Goal: Information Seeking & Learning: Find specific fact

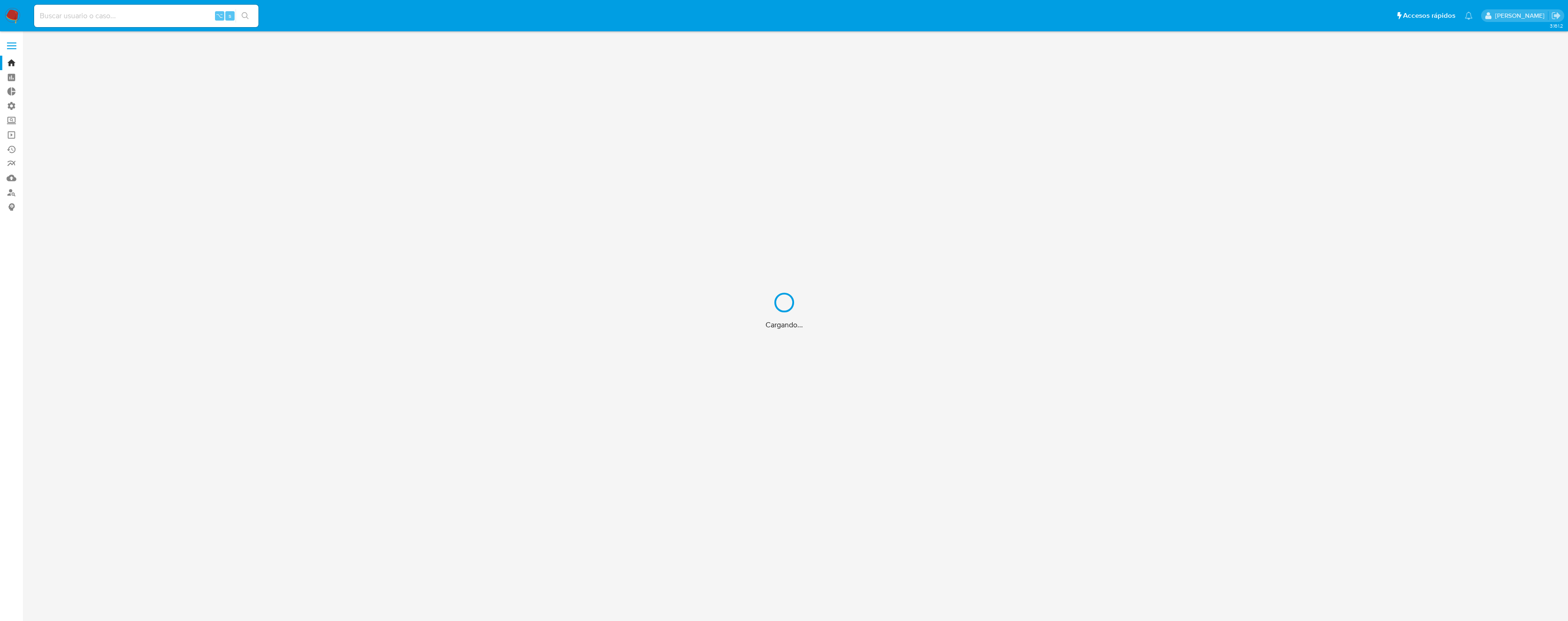
click at [140, 12] on div "Cargando..." at bounding box center [784, 310] width 1568 height 621
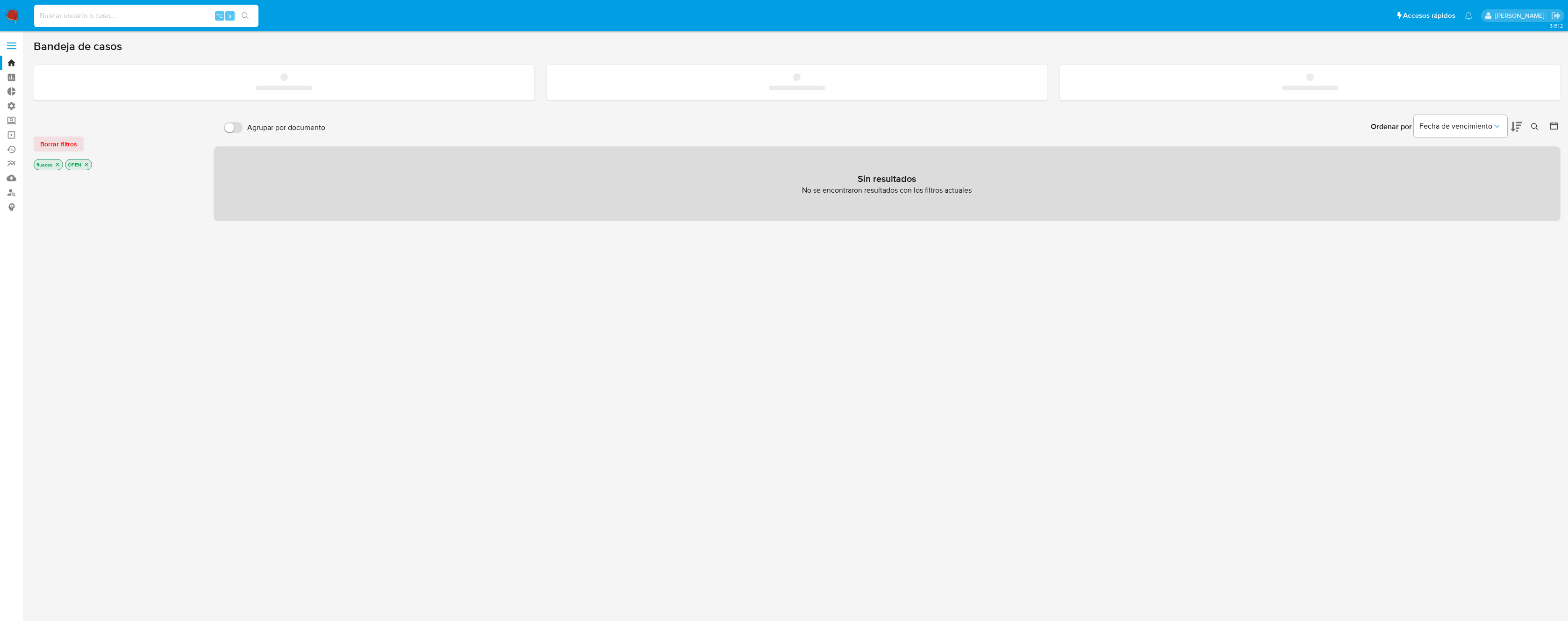
click at [141, 15] on input at bounding box center [146, 16] width 225 height 12
paste input "2696262680"
type input "2696262680"
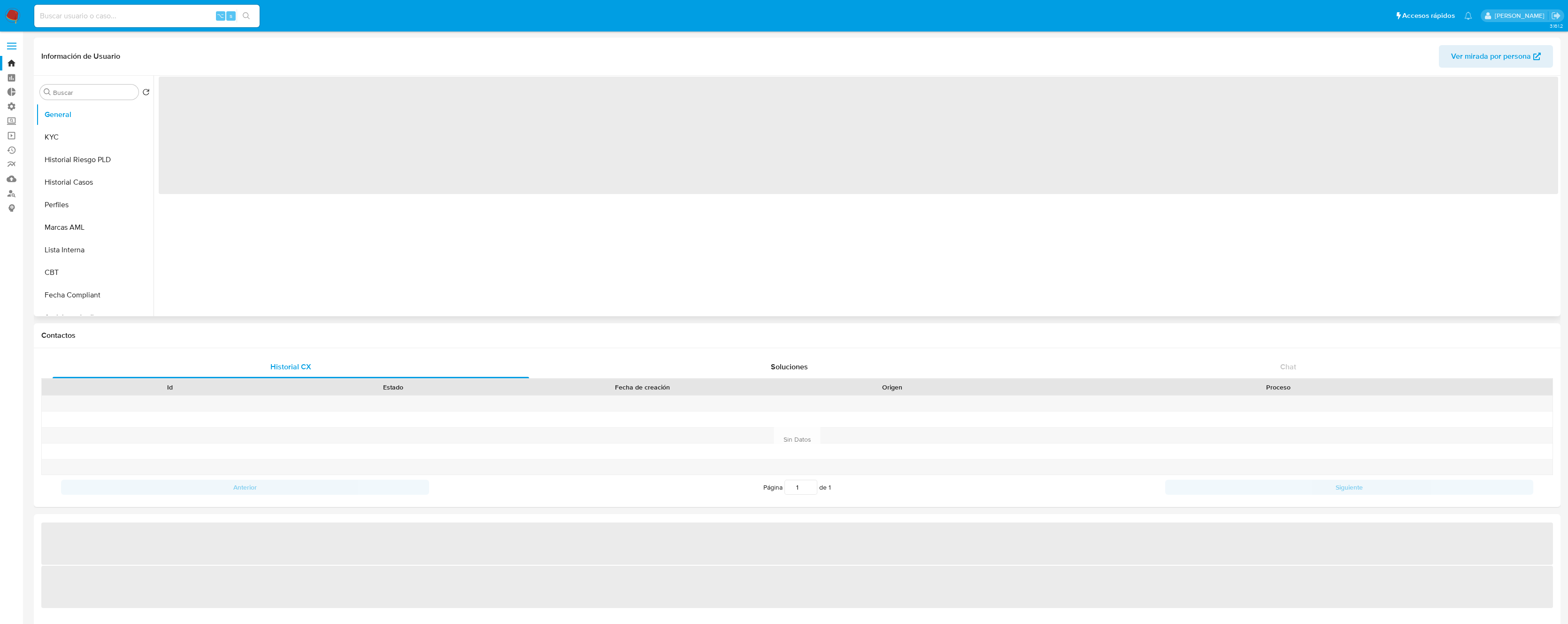
select select "10"
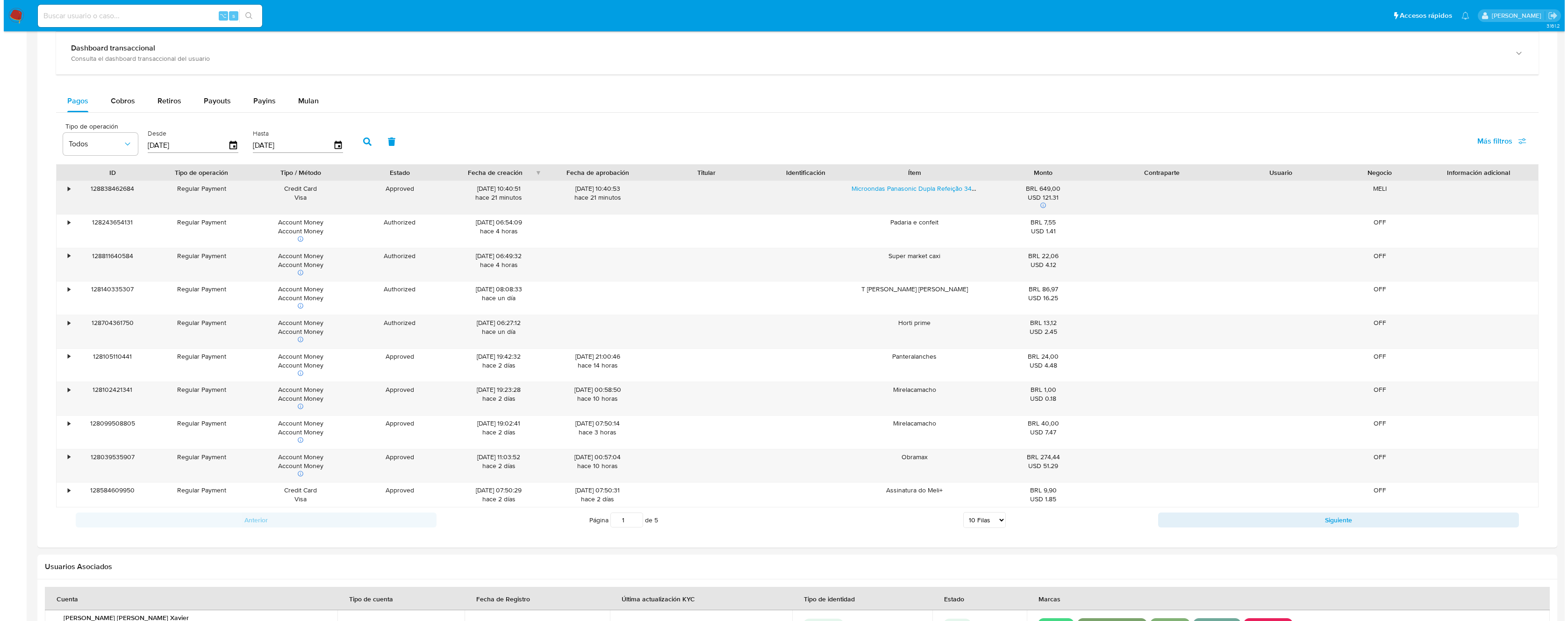
scroll to position [572, 0]
click at [108, 144] on span "Todos" at bounding box center [92, 144] width 54 height 9
click at [161, 135] on label "Desde" at bounding box center [189, 134] width 91 height 9
click at [1489, 139] on span "Más filtros" at bounding box center [1491, 141] width 35 height 23
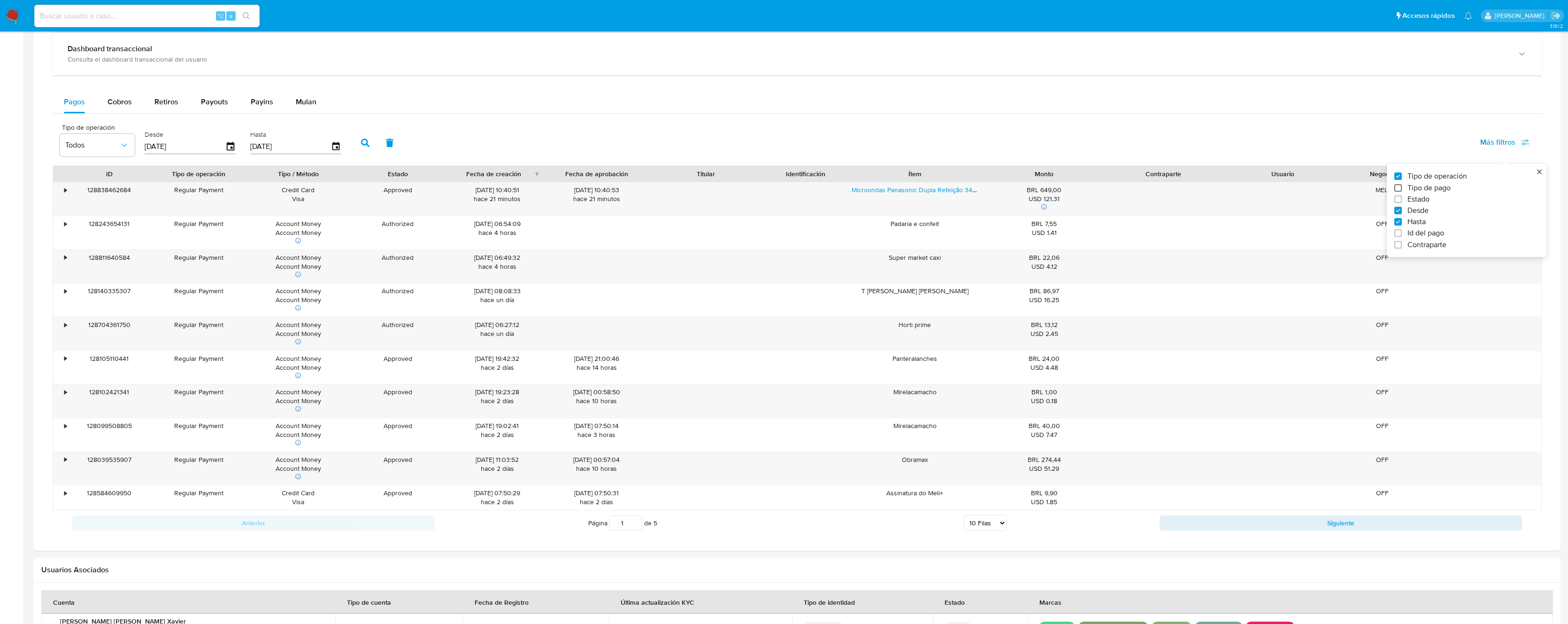
click at [1399, 187] on input "Tipo de pago" at bounding box center [1398, 188] width 7 height 7
checkbox input "true"
type input "[DATE]"
click at [170, 149] on span "Todos" at bounding box center [175, 145] width 54 height 9
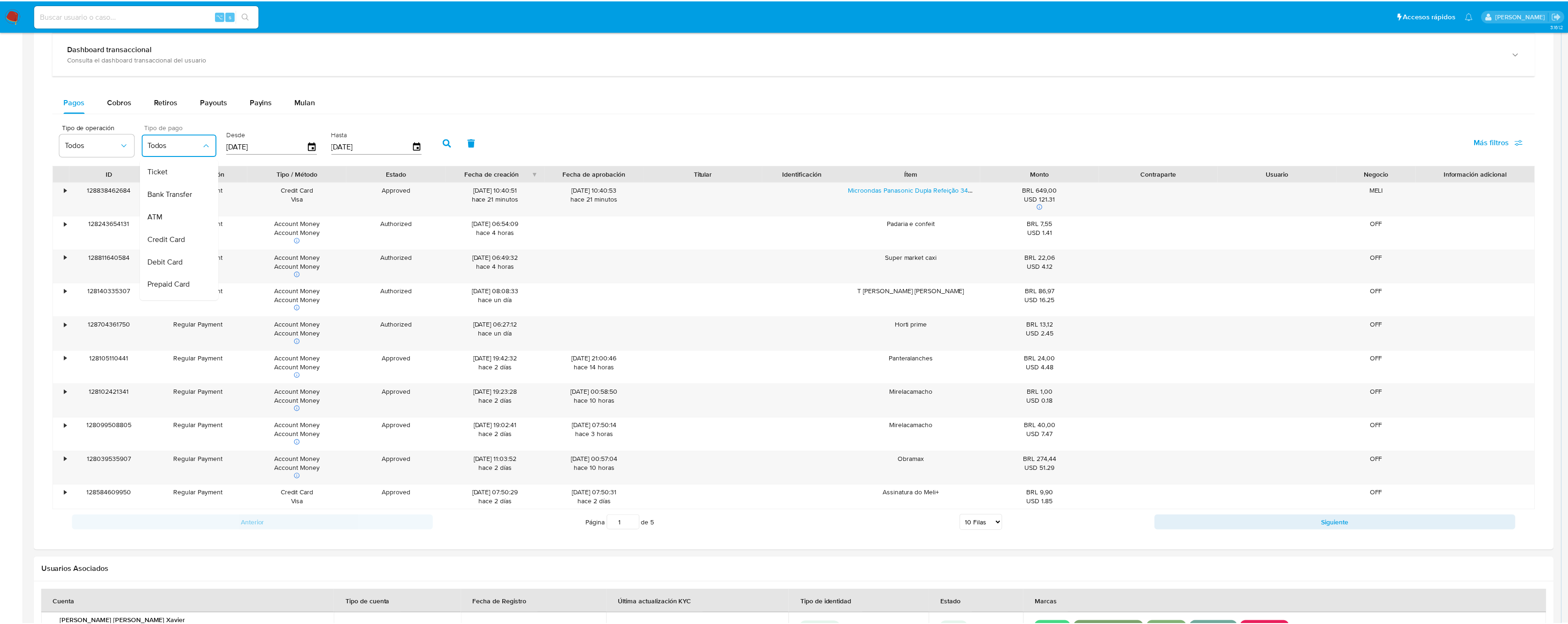
scroll to position [69, 0]
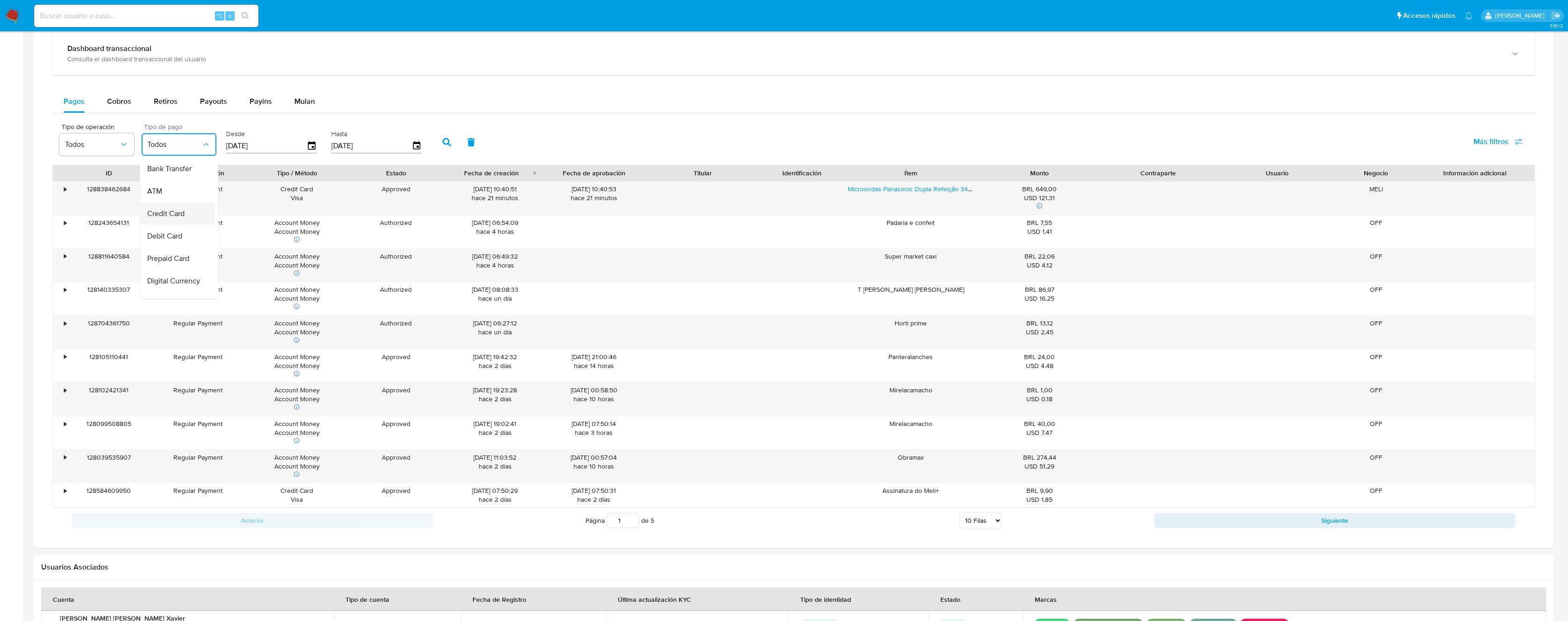
click at [172, 206] on div "Credit Card" at bounding box center [174, 213] width 54 height 23
click at [450, 142] on button "button" at bounding box center [447, 142] width 24 height 23
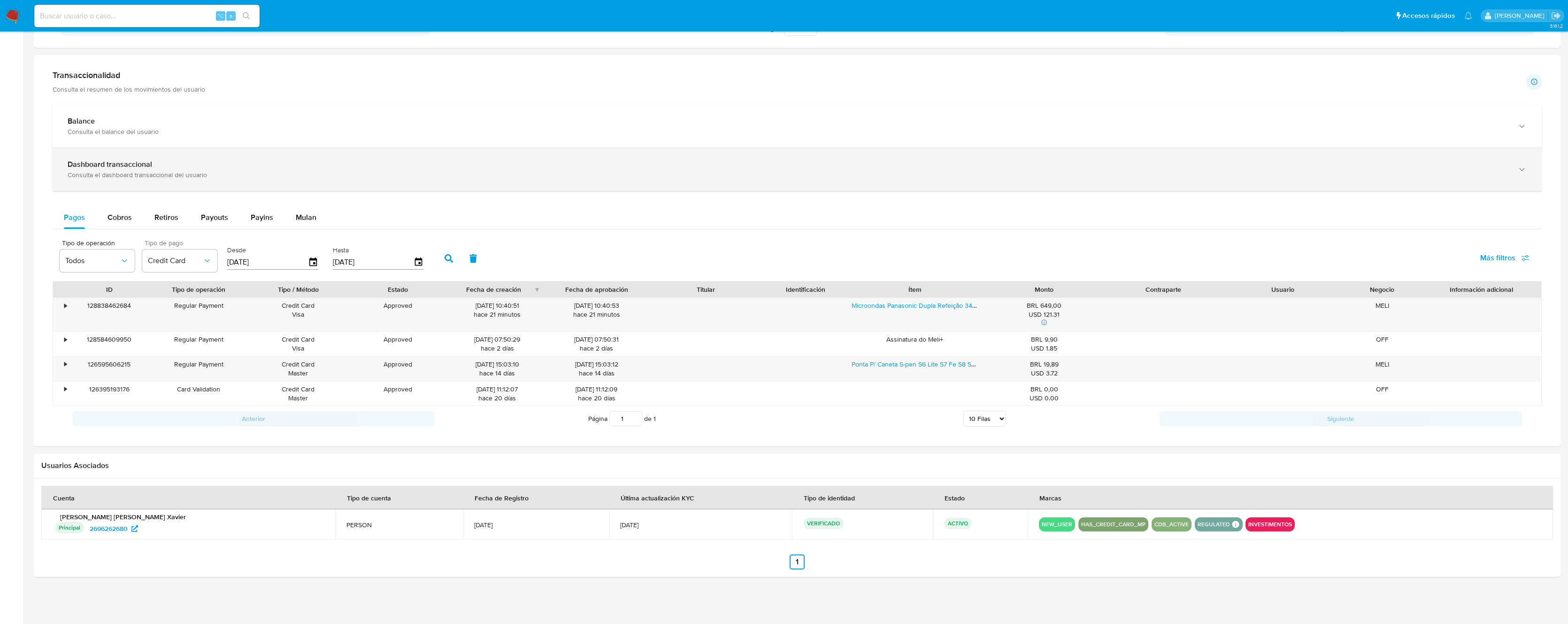
scroll to position [459, 0]
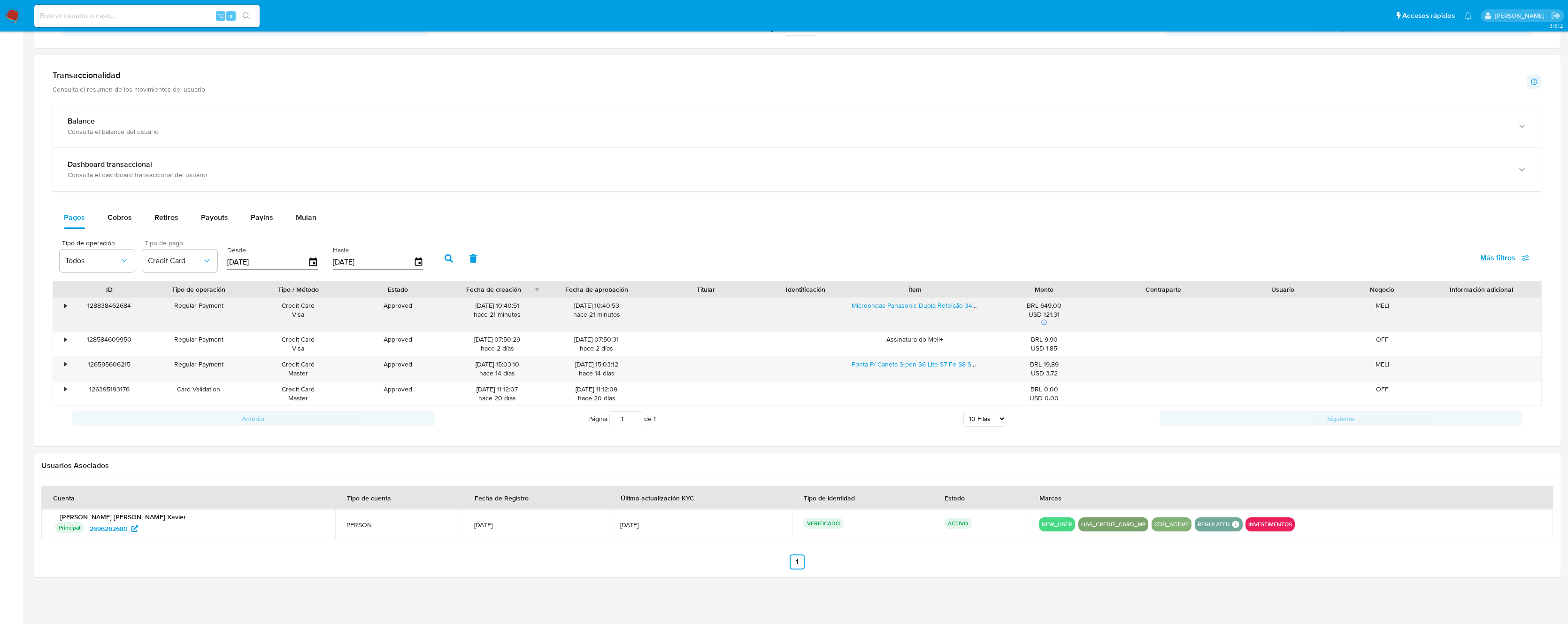
drag, startPoint x: 1063, startPoint y: 313, endPoint x: 1014, endPoint y: 306, distance: 49.5
click at [1014, 306] on div "BRL 649,00 USD 121.31 Detalle MCN ganados : (6.49 BRL)" at bounding box center [1045, 314] width 106 height 27
click at [1026, 304] on div "BRL 649,00 USD 121.31 Detalle MCN ganados : (6.49 BRL)" at bounding box center [1045, 314] width 106 height 27
drag, startPoint x: 1026, startPoint y: 304, endPoint x: 1065, endPoint y: 314, distance: 40.3
click at [1065, 314] on div "BRL 649,00 USD 121.31 Detalle MCN ganados : (6.49 BRL)" at bounding box center [1045, 314] width 106 height 27
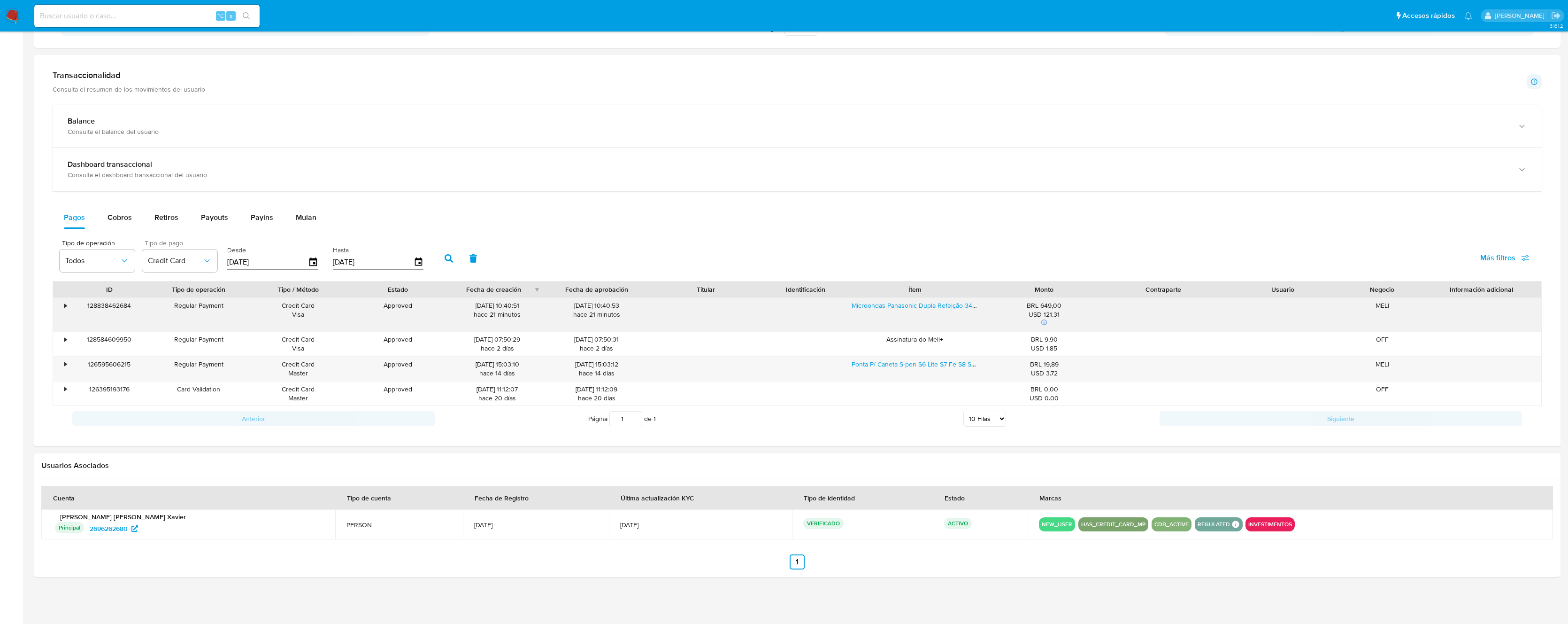
click at [1065, 314] on div "USD 121.31" at bounding box center [1045, 314] width 106 height 9
drag, startPoint x: 1065, startPoint y: 314, endPoint x: 1038, endPoint y: 306, distance: 28.2
click at [1038, 306] on div "BRL 649,00 USD 121.31 Detalle MCN ganados : (6.49 BRL)" at bounding box center [1045, 314] width 106 height 27
click at [175, 24] on div "⌥ s" at bounding box center [147, 16] width 226 height 23
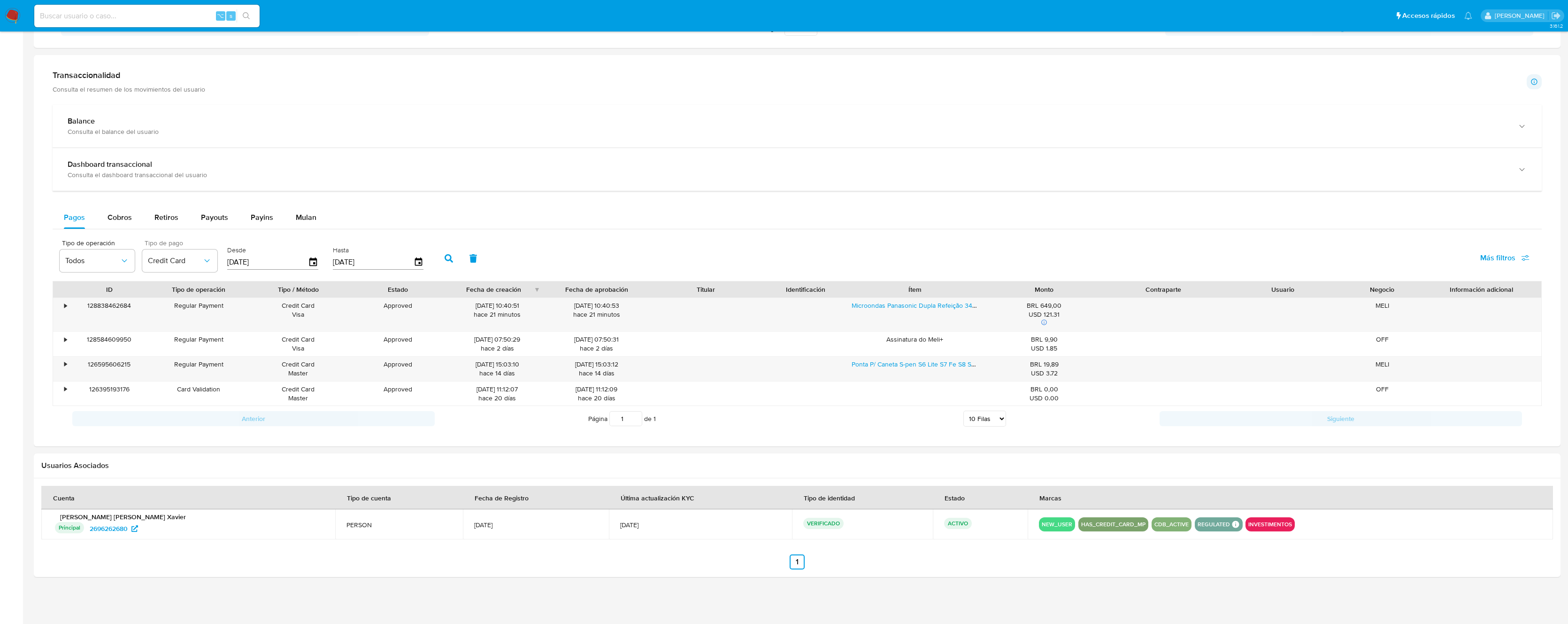
click at [173, 19] on input at bounding box center [147, 16] width 226 height 12
paste input "1665644063"
type input "1665644063"
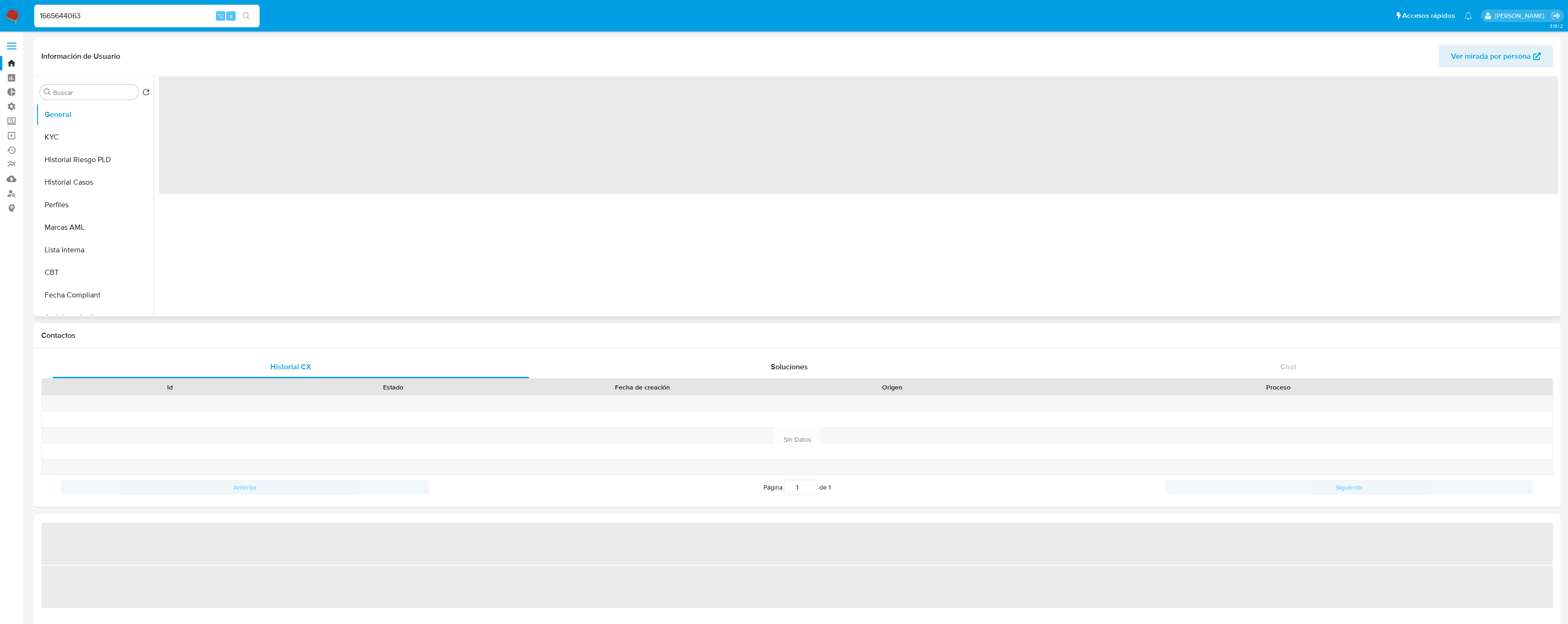
select select "10"
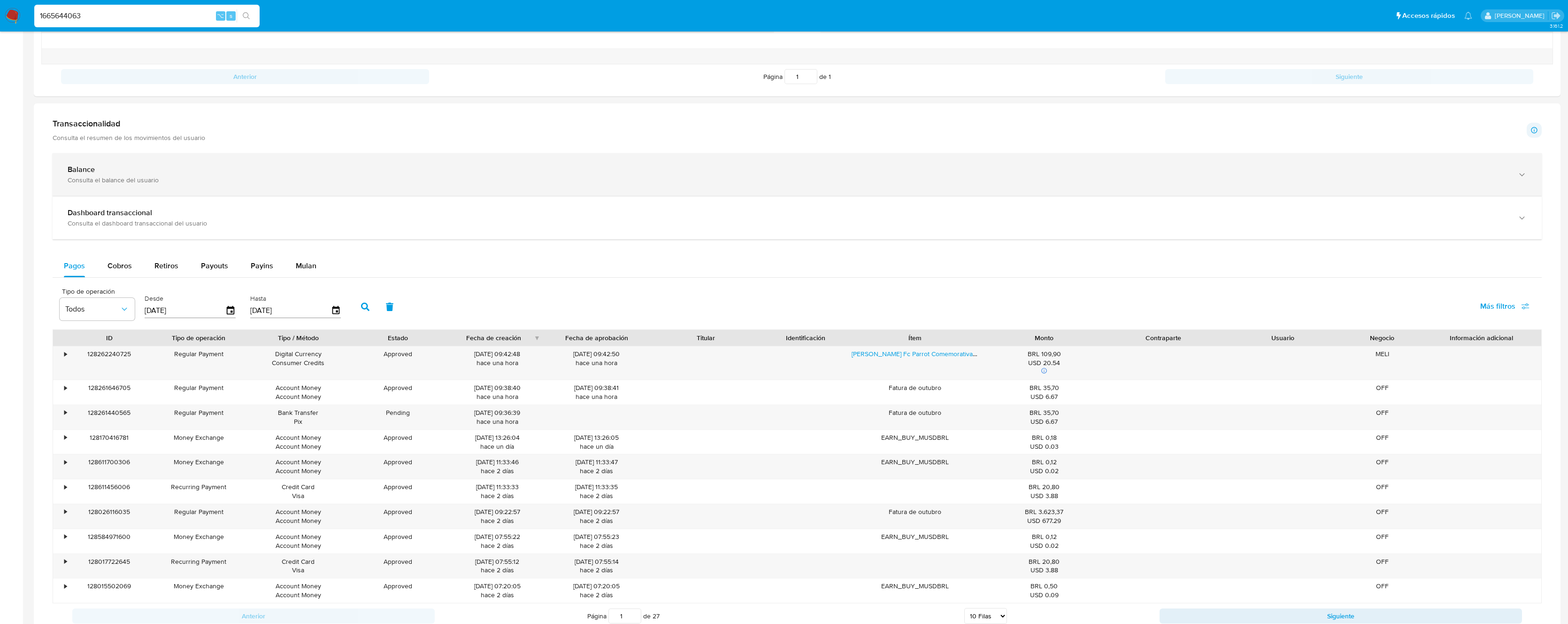
scroll to position [606, 0]
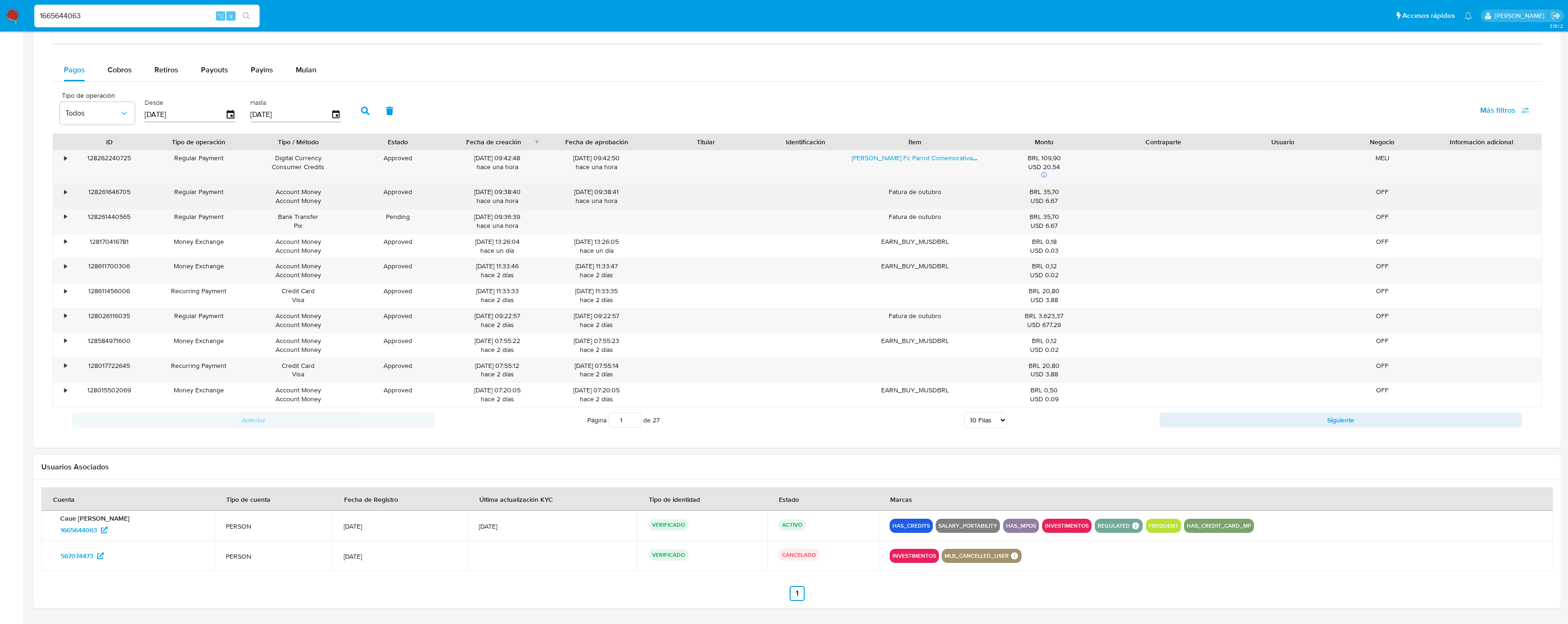
click at [65, 191] on div "•" at bounding box center [65, 191] width 2 height 9
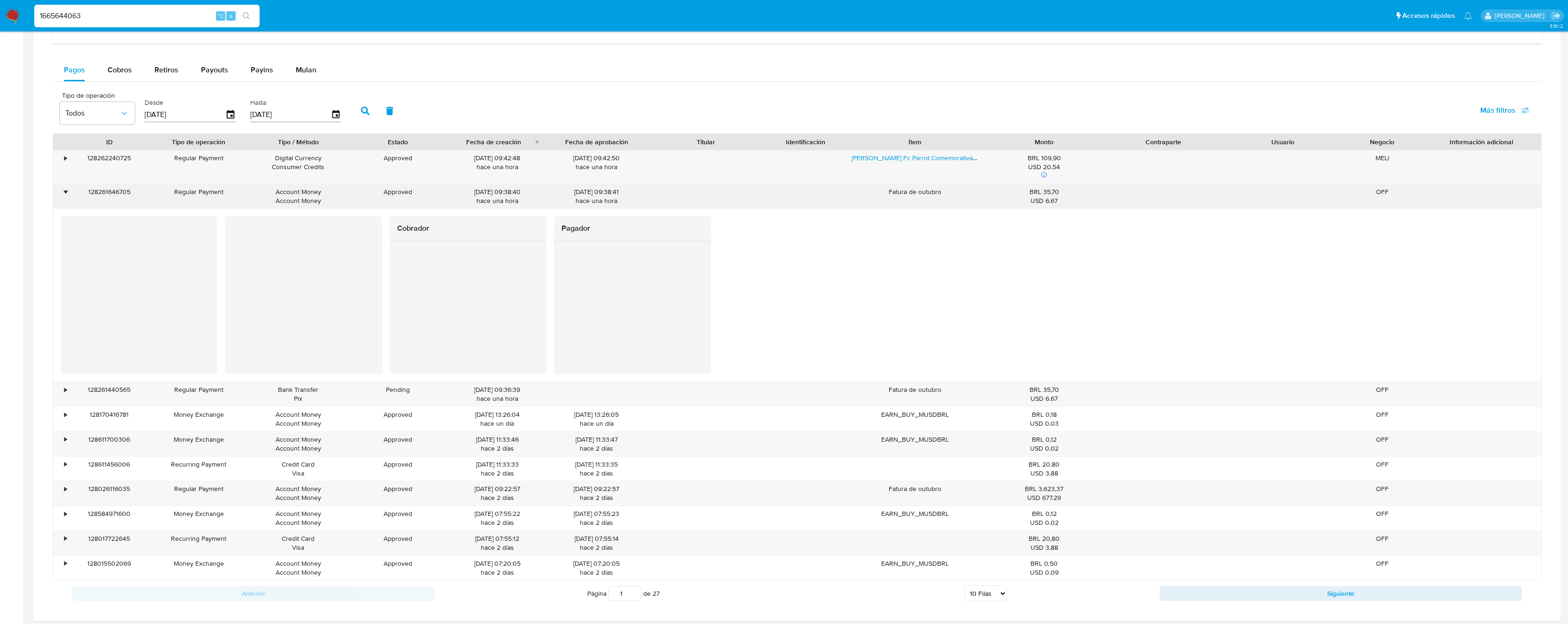
click at [65, 191] on div "•" at bounding box center [65, 191] width 2 height 9
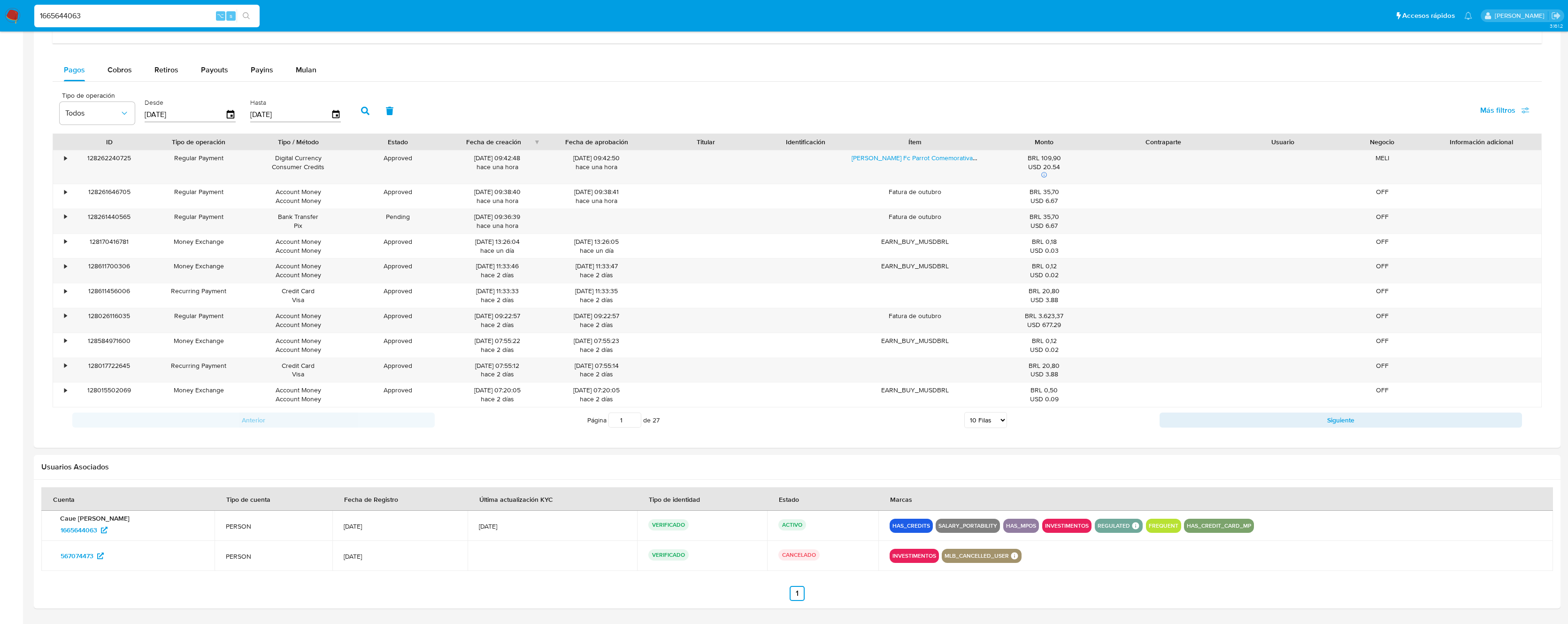
click at [1492, 114] on span "Más filtros" at bounding box center [1498, 110] width 35 height 23
click at [1431, 212] on span "Contraparte" at bounding box center [1427, 212] width 39 height 9
click at [1402, 212] on input "Contraparte" at bounding box center [1398, 213] width 7 height 7
checkbox input "true"
click at [375, 114] on span "Todos" at bounding box center [386, 113] width 54 height 9
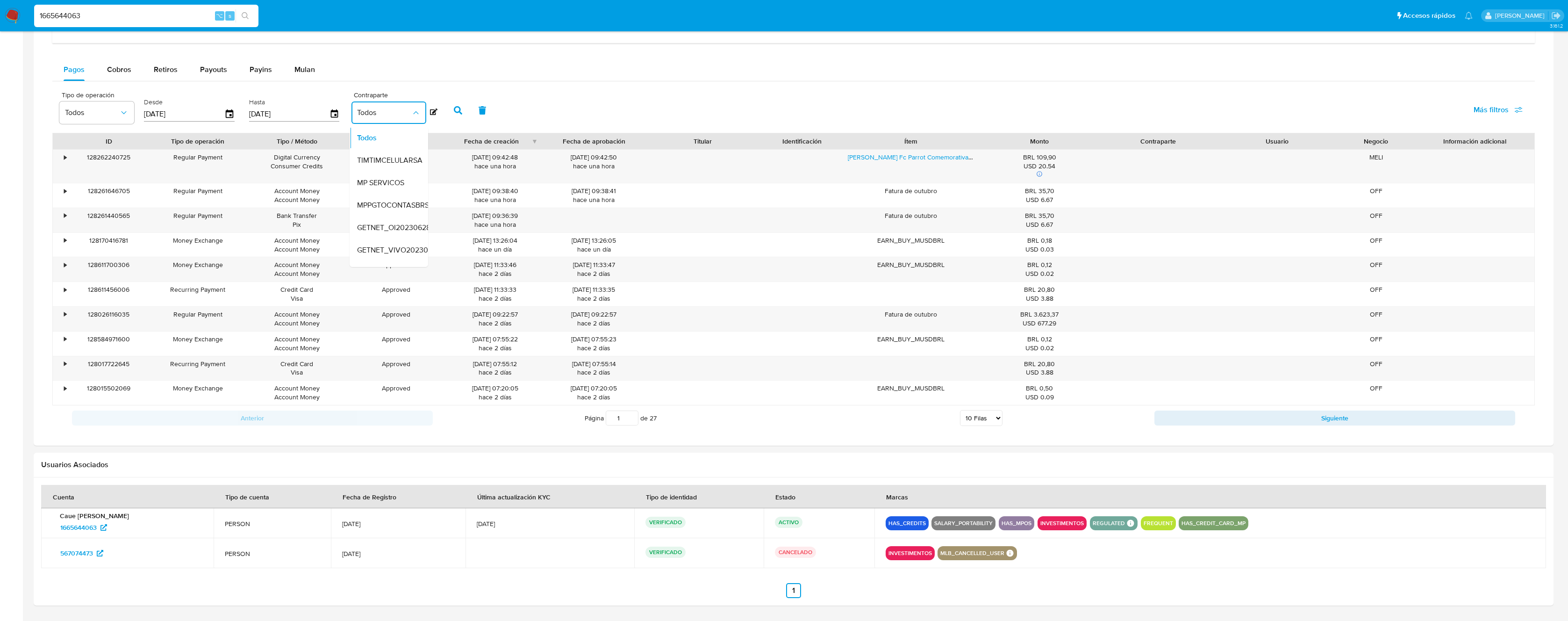
click at [432, 111] on icon at bounding box center [433, 111] width 7 height 7
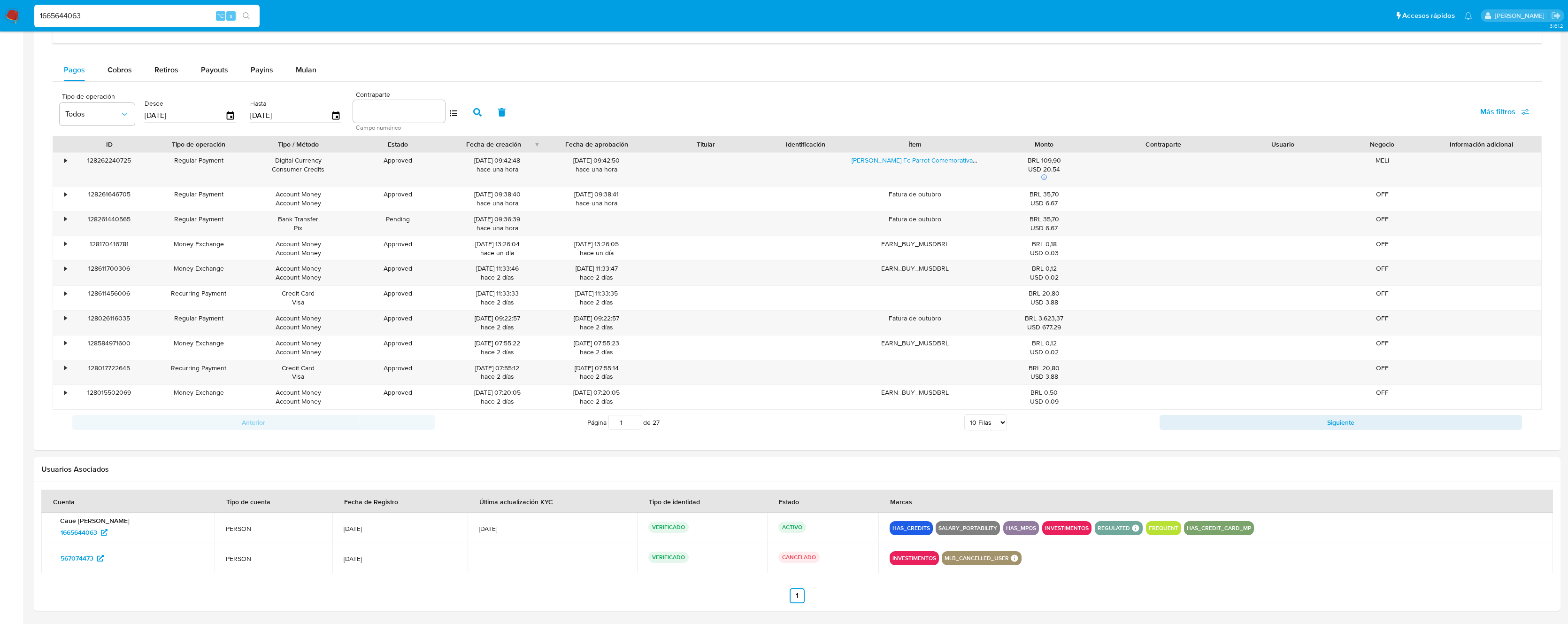
click at [412, 110] on input at bounding box center [399, 111] width 92 height 12
paste input "1305559251"
type input "1305559251"
click at [473, 113] on icon "button" at bounding box center [478, 113] width 9 height 9
